Goal: Transaction & Acquisition: Purchase product/service

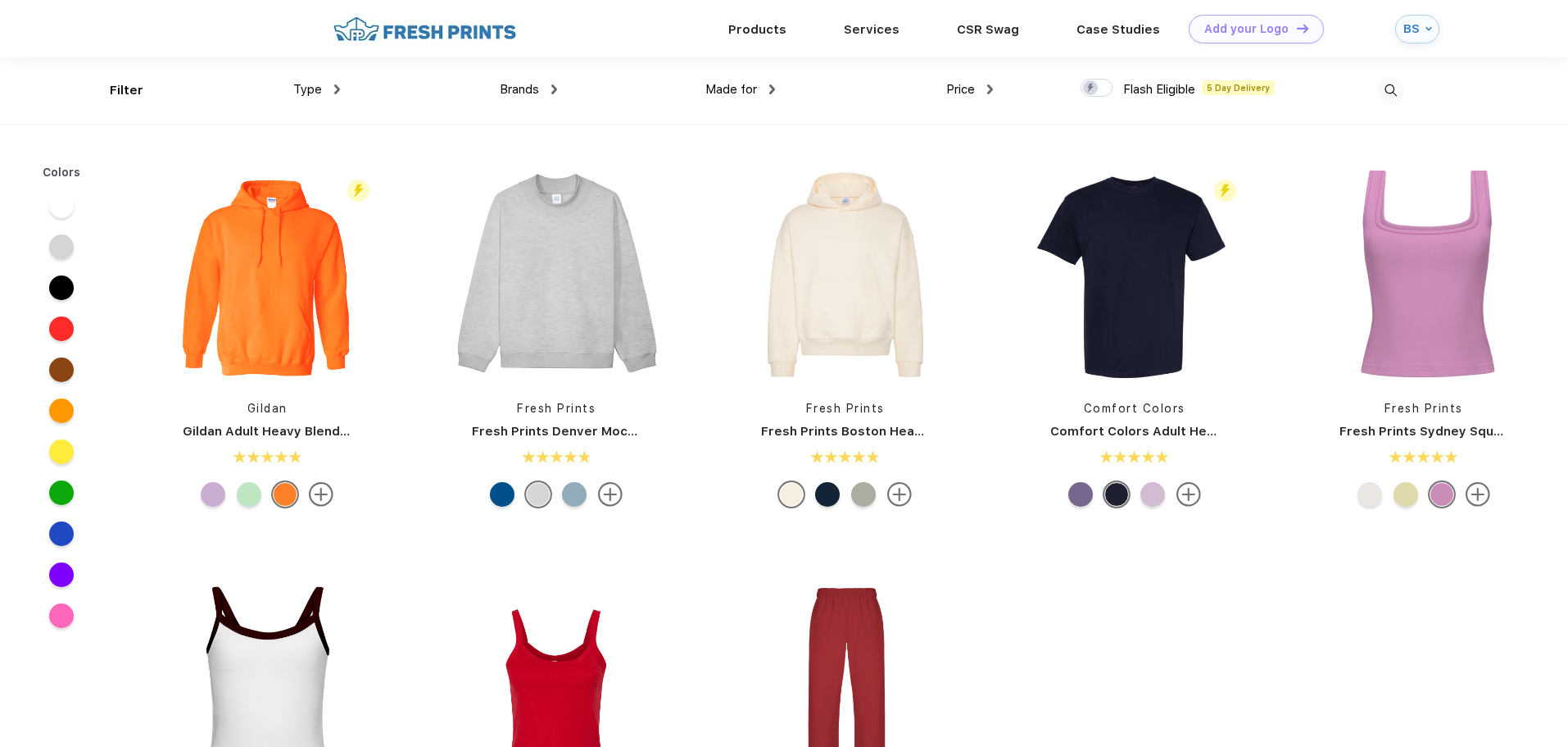
scroll to position [1, 0]
click at [311, 89] on span "Type" at bounding box center [308, 89] width 29 height 14
click at [343, 80] on div "Brands Most Popular Brands Moleskine Hydroflask Marine Layer S'well [PERSON_NAM…" at bounding box center [449, 90] width 218 height 67
click at [334, 89] on img at bounding box center [337, 89] width 5 height 10
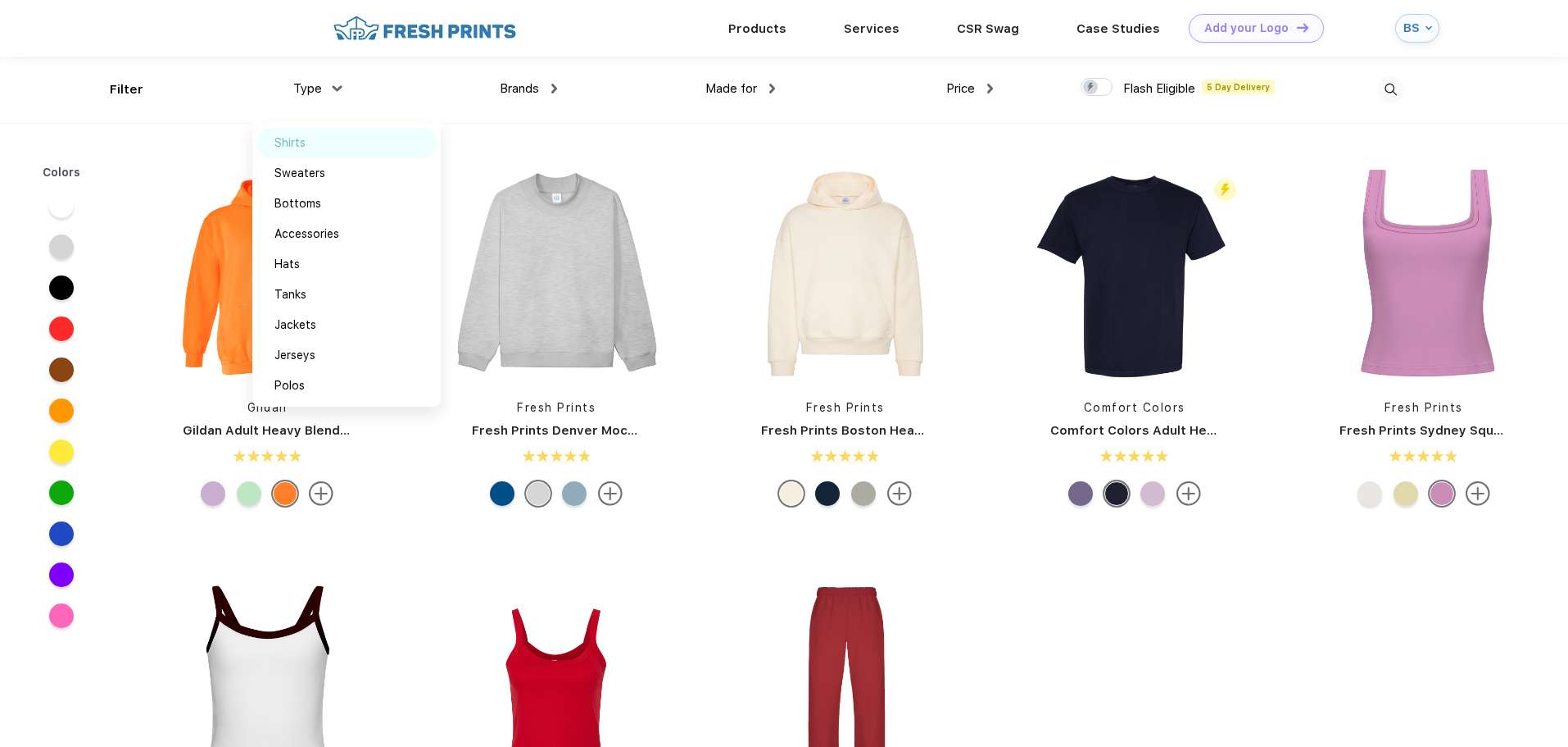
click at [311, 148] on div "Shirts" at bounding box center [347, 144] width 181 height 31
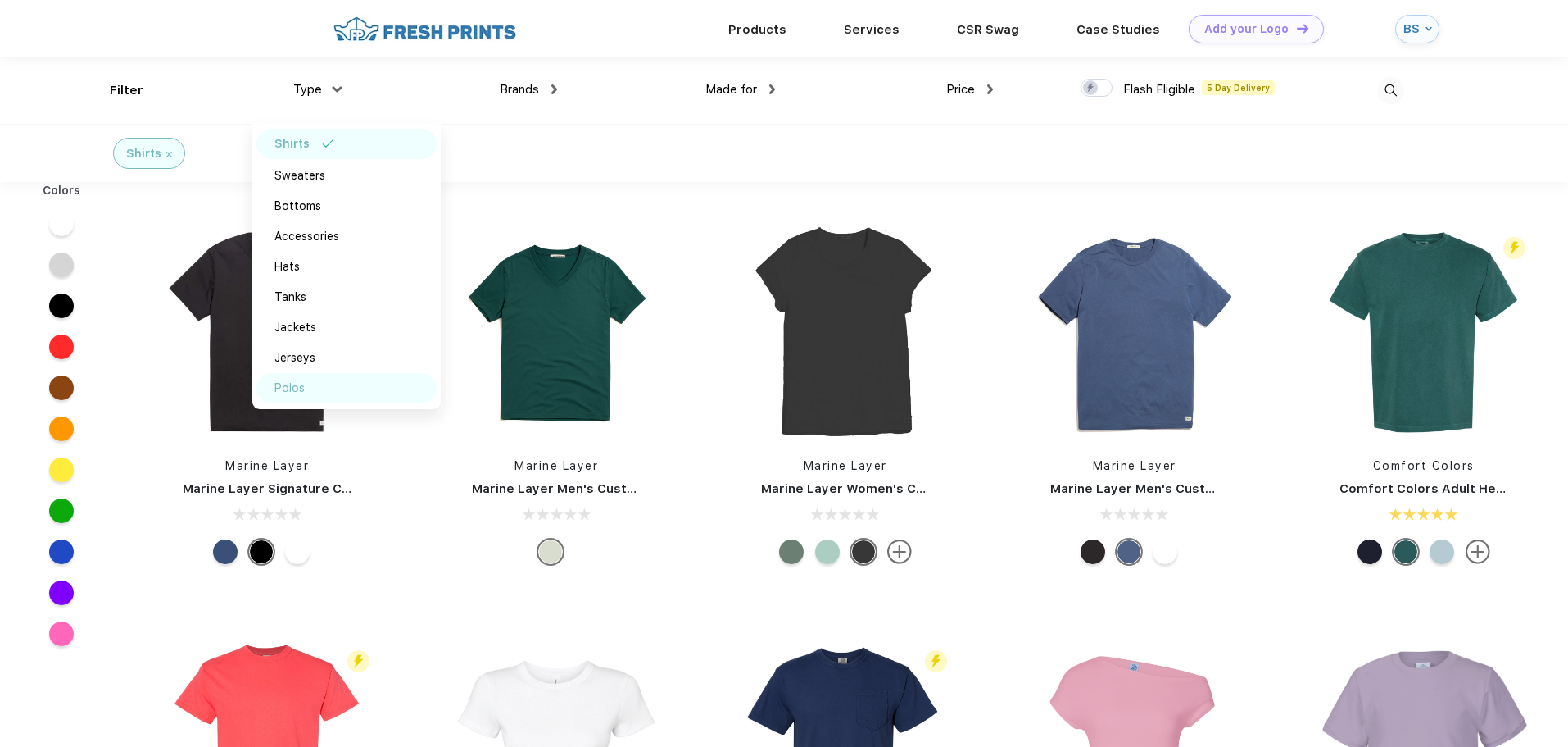
click at [293, 390] on div "Polos" at bounding box center [290, 388] width 31 height 17
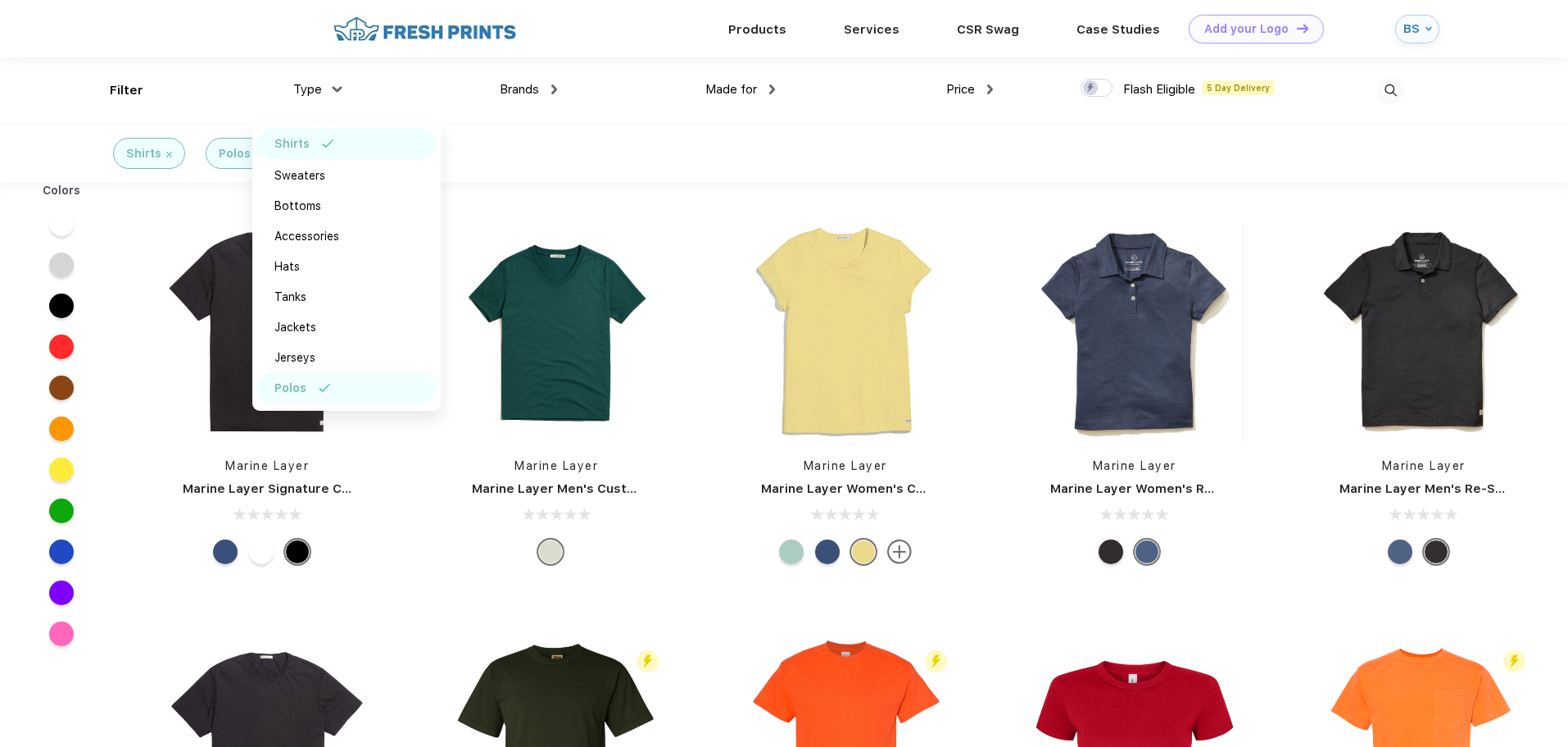
click at [768, 86] on div "Made for" at bounding box center [739, 89] width 70 height 19
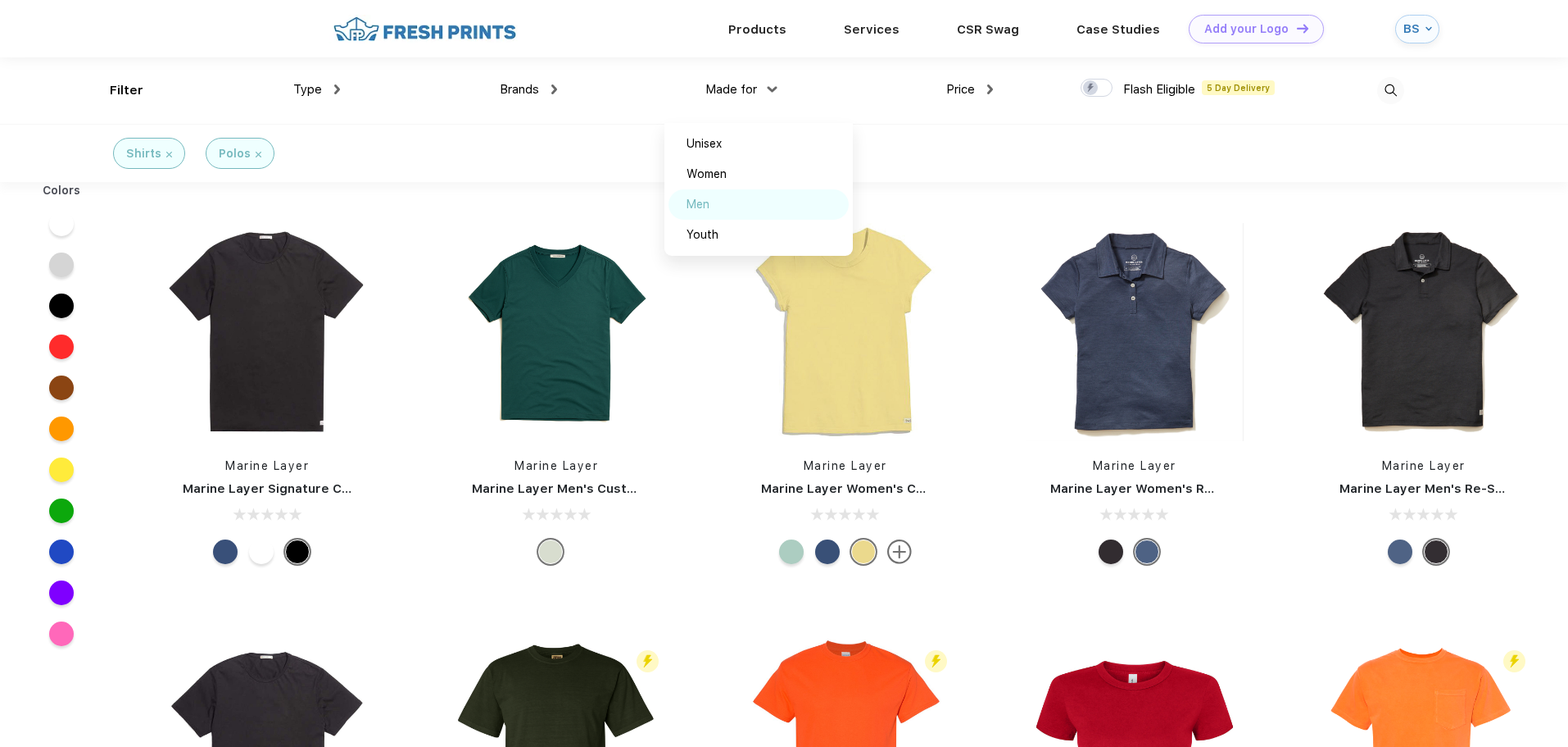
click at [708, 204] on div "Men" at bounding box center [697, 204] width 23 height 17
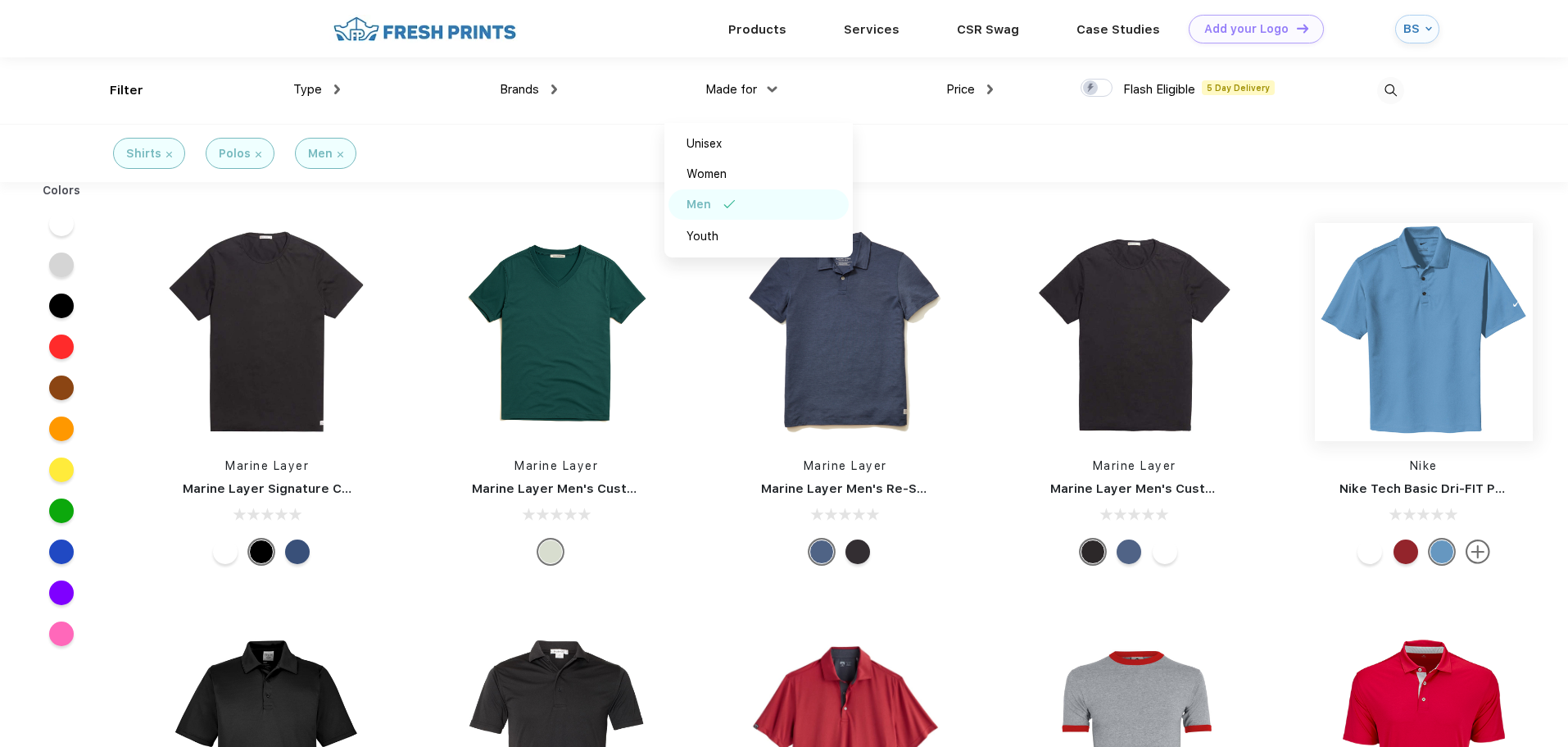
click at [1454, 336] on img at bounding box center [1423, 331] width 218 height 218
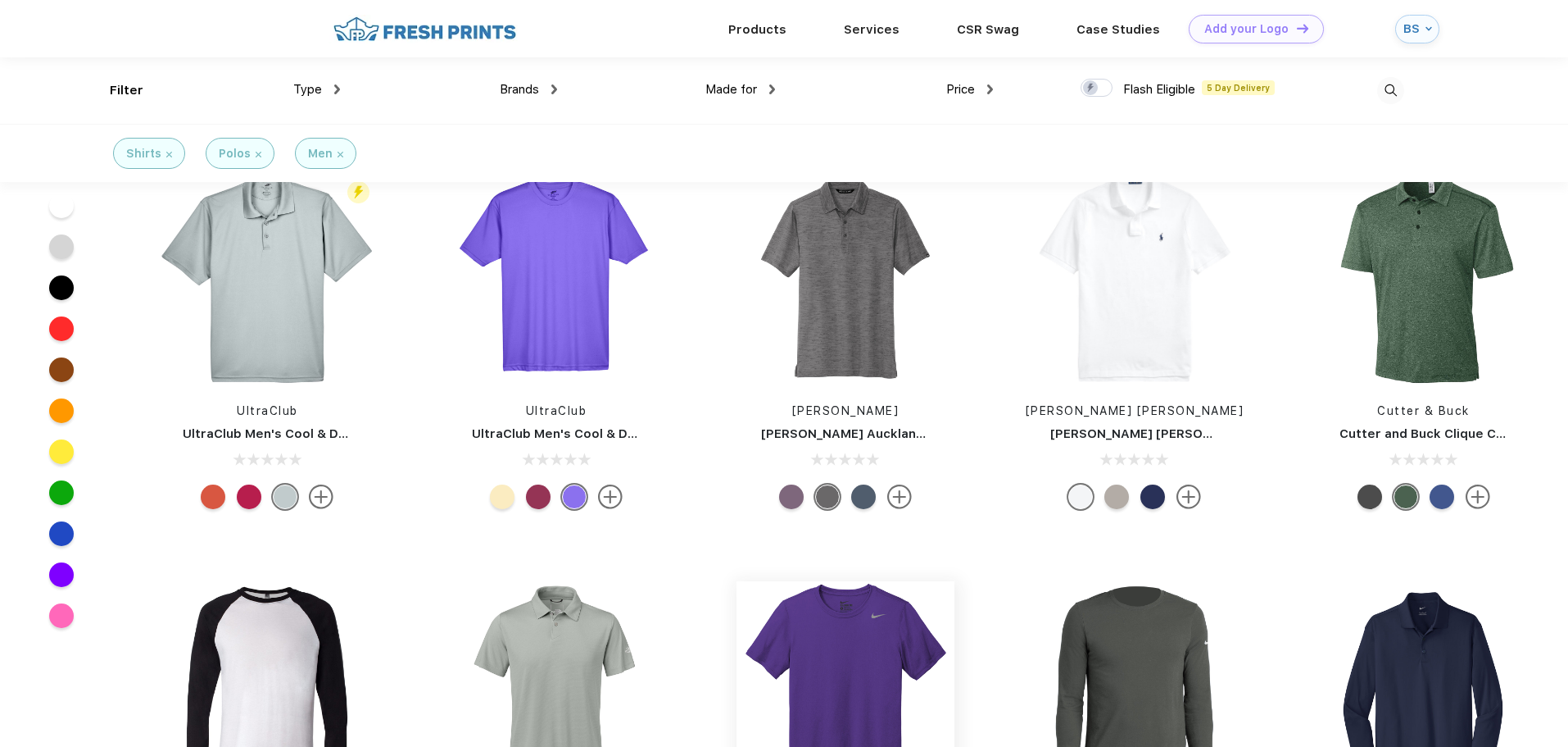
scroll to position [574, 0]
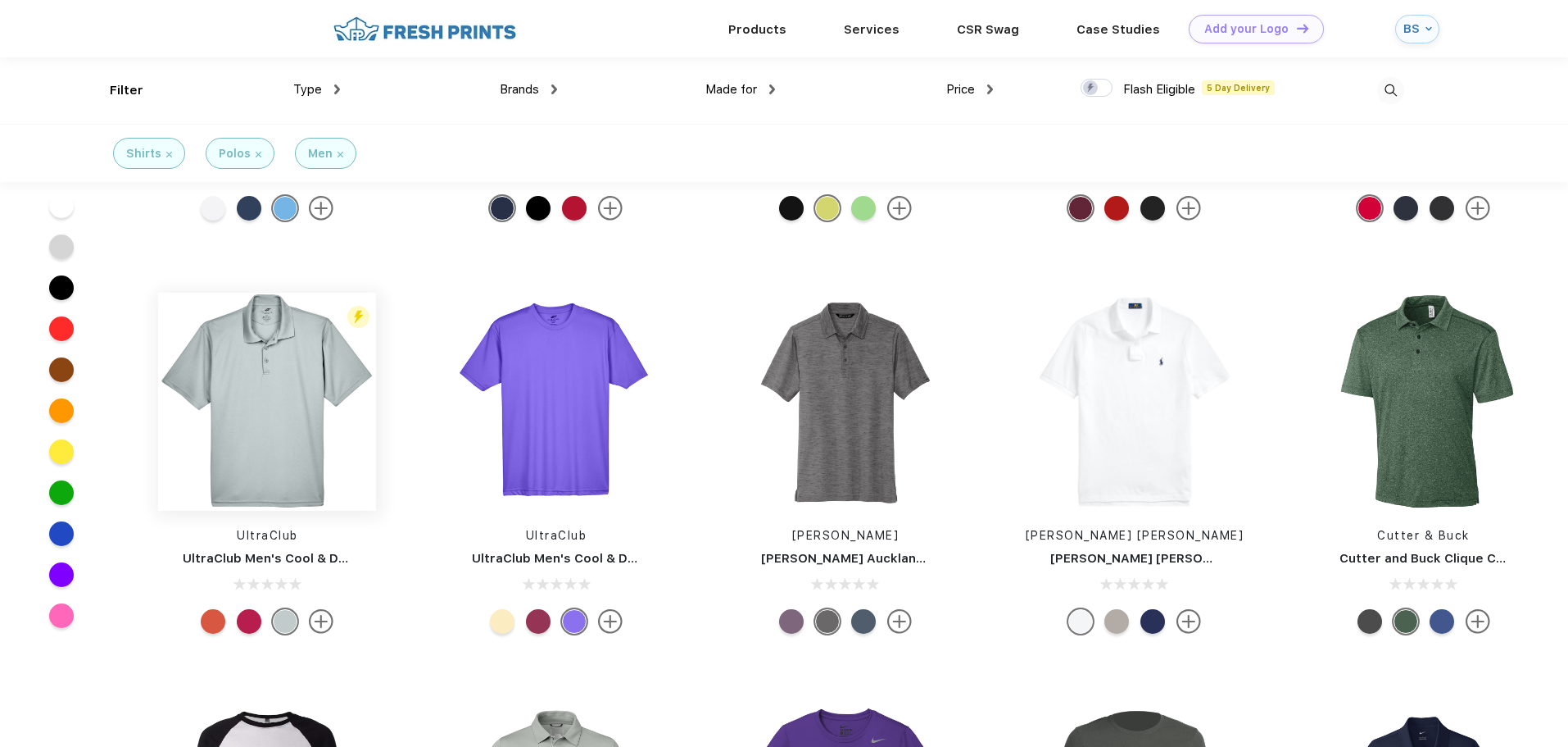
click at [261, 350] on img at bounding box center [266, 401] width 218 height 218
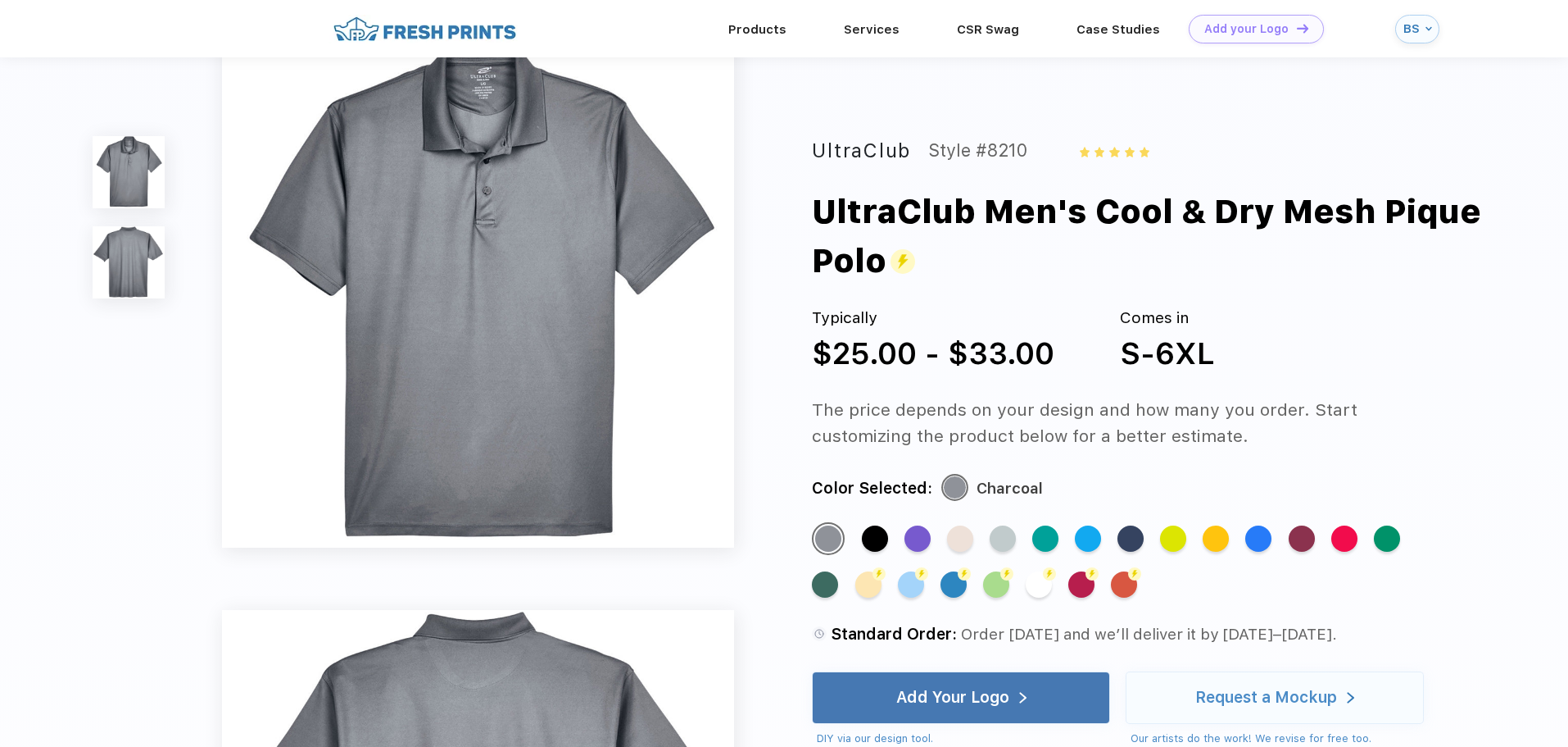
scroll to position [82, 0]
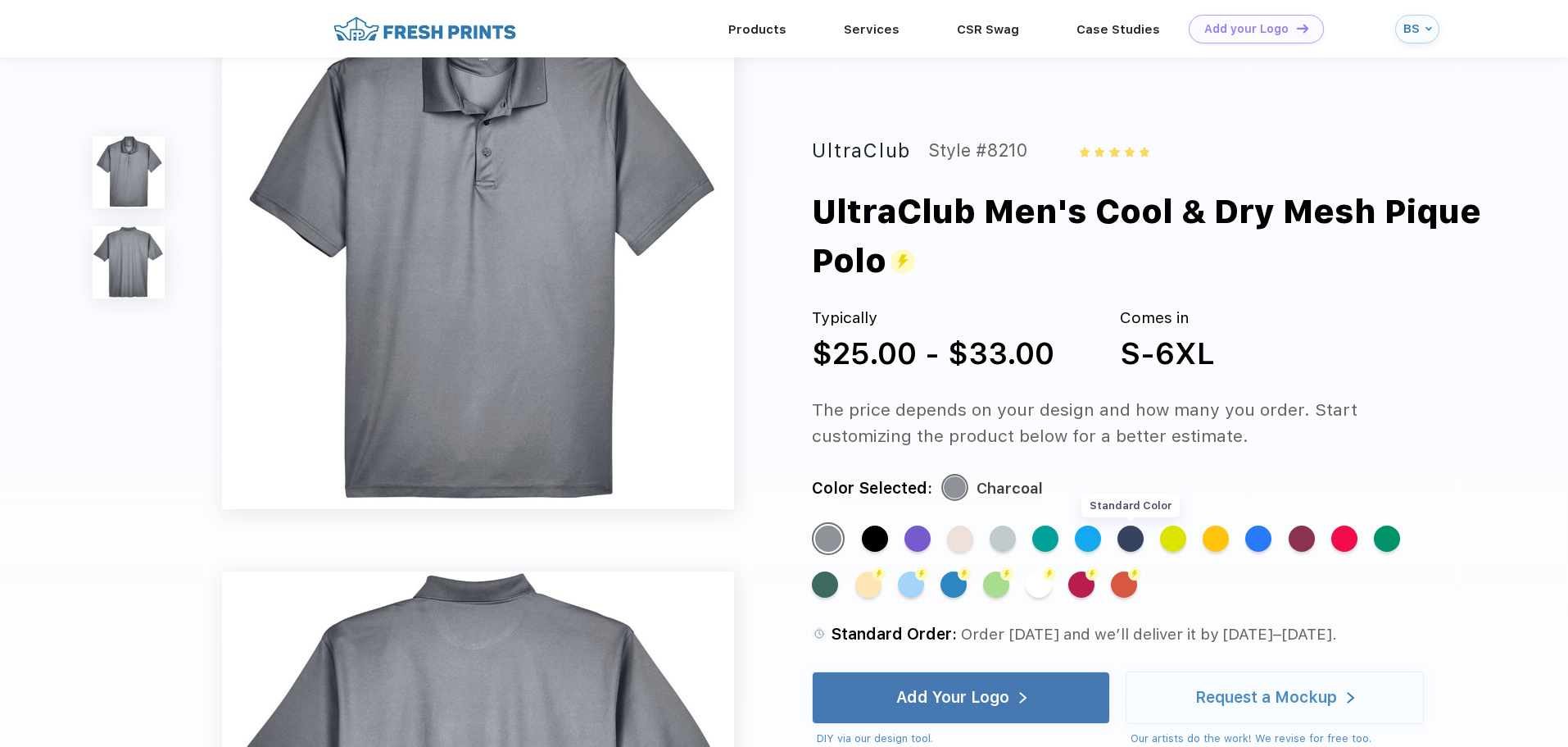
click at [1137, 537] on div "Standard Color" at bounding box center [1130, 538] width 26 height 26
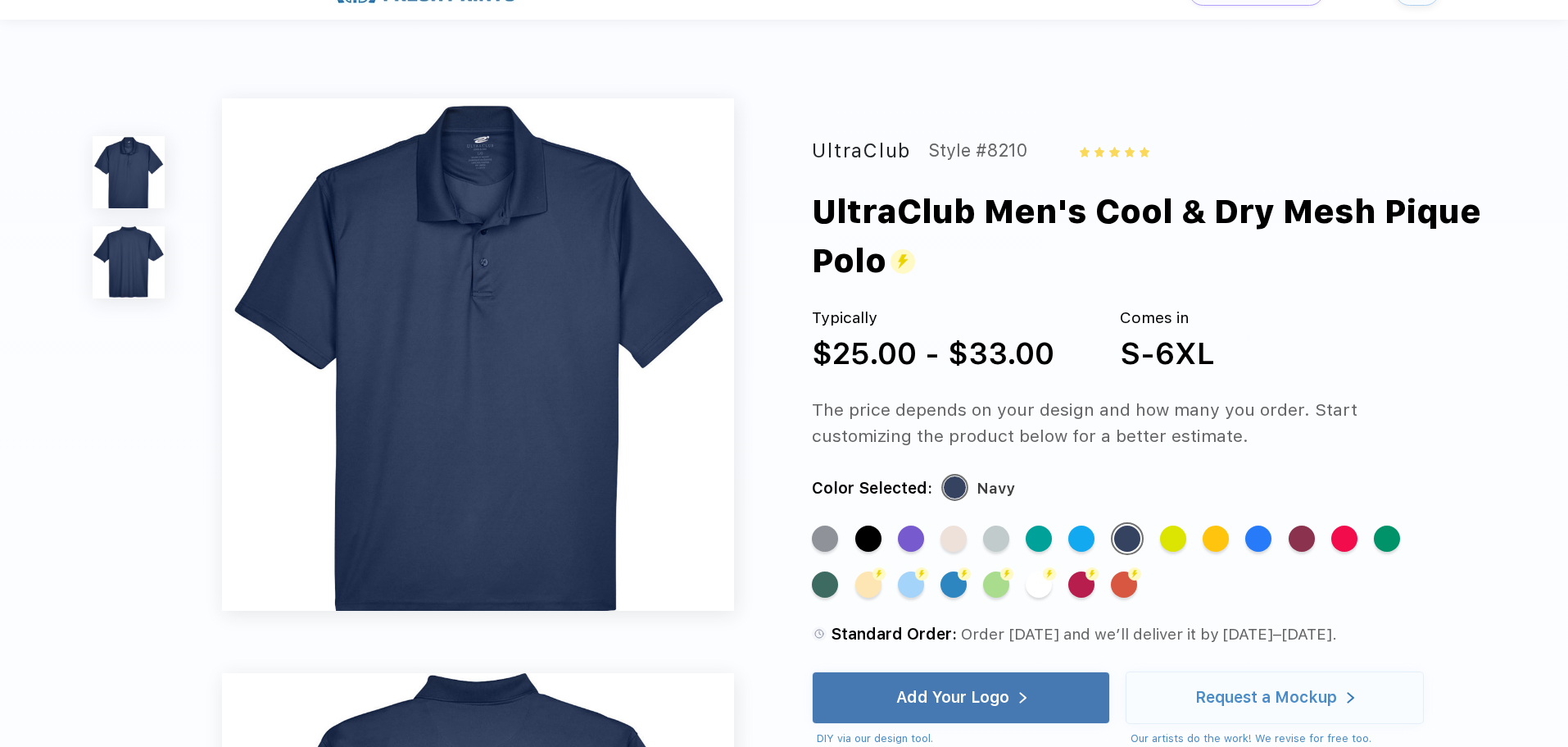
scroll to position [0, 0]
